Goal: Task Accomplishment & Management: Manage account settings

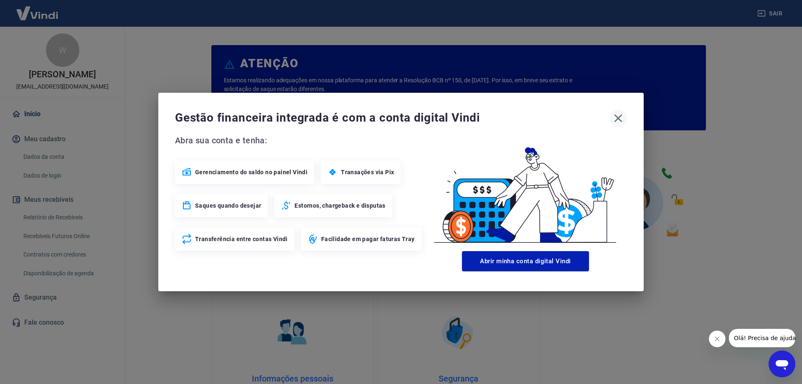
click at [619, 119] on icon "button" at bounding box center [617, 118] width 13 height 13
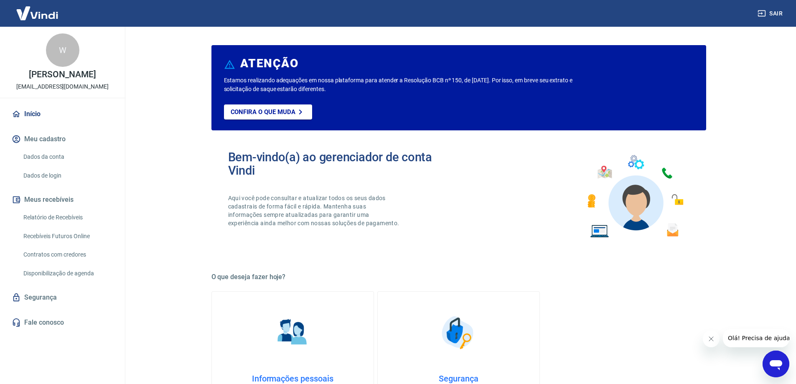
click at [33, 145] on button "Meu cadastro" at bounding box center [62, 139] width 105 height 18
click at [48, 165] on link "Dados da conta" at bounding box center [67, 156] width 95 height 17
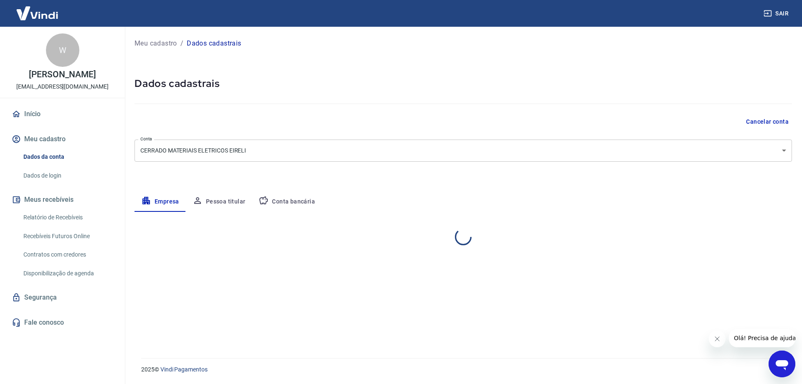
select select "GO"
select select "business"
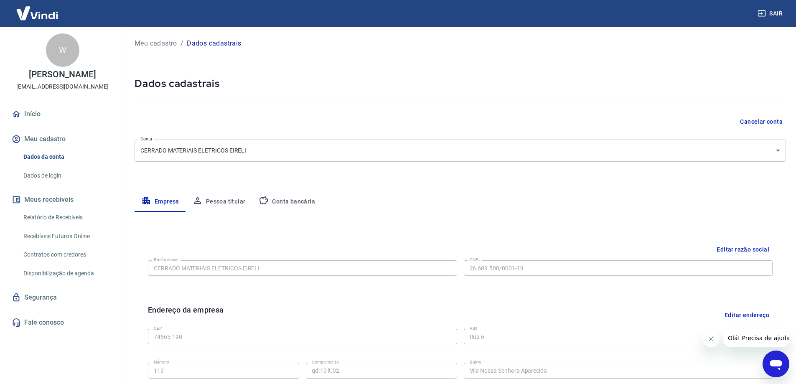
click at [32, 122] on link "Início" at bounding box center [62, 114] width 105 height 18
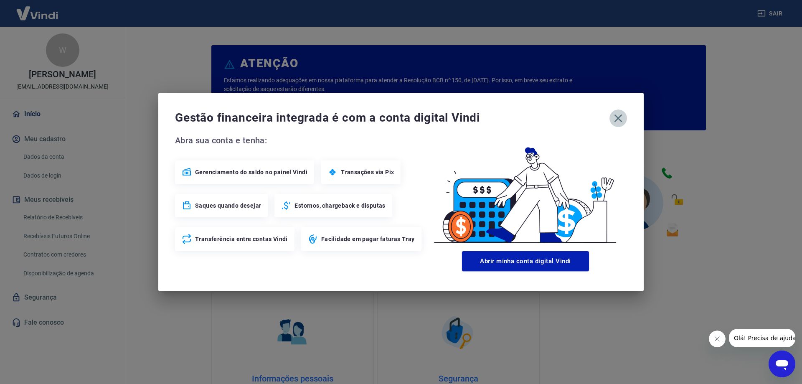
drag, startPoint x: 619, startPoint y: 117, endPoint x: 455, endPoint y: 129, distance: 164.2
click at [619, 117] on icon "button" at bounding box center [617, 118] width 13 height 13
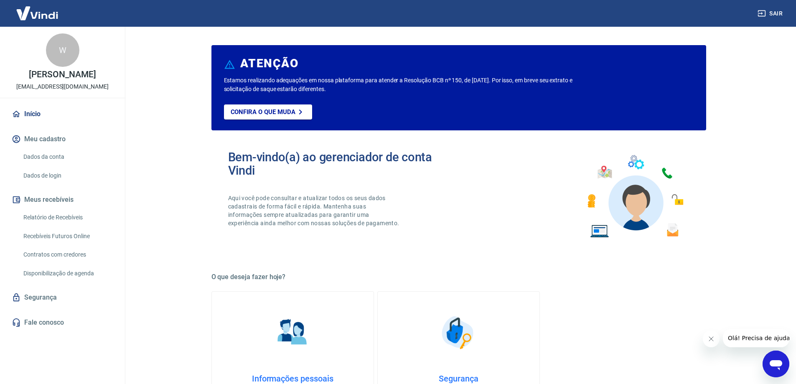
click at [27, 5] on img at bounding box center [37, 12] width 54 height 25
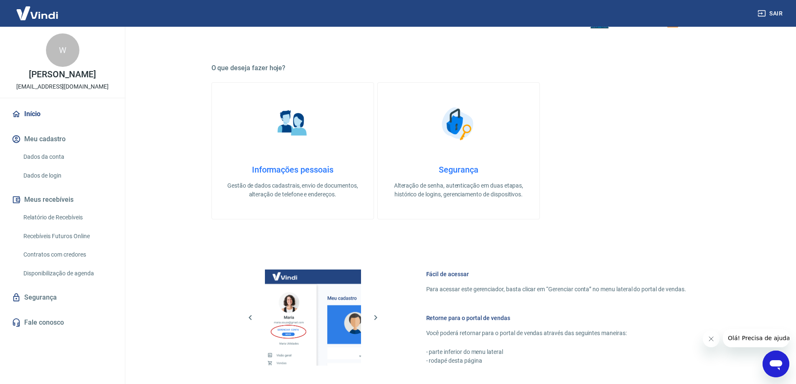
scroll to position [354, 0]
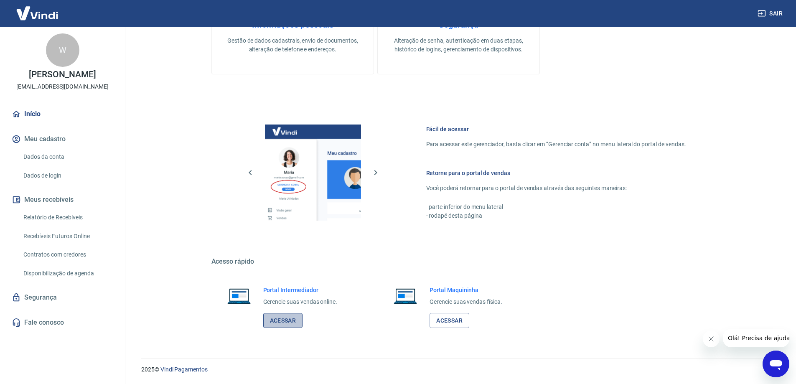
click at [288, 320] on link "Acessar" at bounding box center [283, 320] width 40 height 15
